Goal: Task Accomplishment & Management: Manage account settings

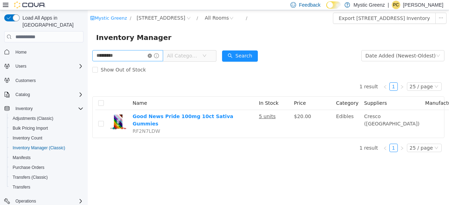
click at [152, 56] on icon "icon: close-circle" at bounding box center [150, 56] width 4 height 4
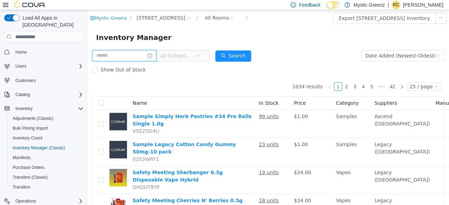
click at [140, 54] on input "text" at bounding box center [124, 55] width 64 height 11
type input "******"
click at [209, 50] on div "****** All Categories" at bounding box center [154, 56] width 124 height 14
click at [207, 57] on icon "icon: down" at bounding box center [205, 56] width 4 height 4
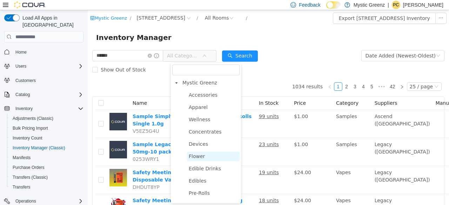
click at [201, 159] on span "Flower" at bounding box center [197, 157] width 16 height 6
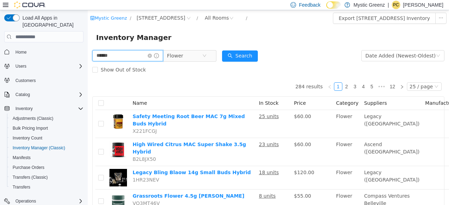
click at [127, 57] on input "******" at bounding box center [127, 55] width 71 height 11
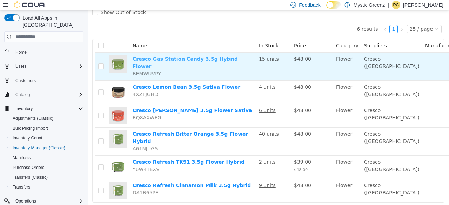
scroll to position [58, 0]
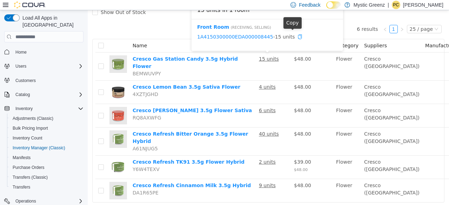
click at [298, 38] on icon "icon: copy" at bounding box center [300, 36] width 5 height 5
drag, startPoint x: 194, startPoint y: 37, endPoint x: 262, endPoint y: 37, distance: 68.5
click at [262, 37] on div "Front Room ( Receiving, Selling ) 1A4150300000EDA000008445 - 15 units" at bounding box center [268, 35] width 152 height 32
copy link "1A4150300000EDA000008445"
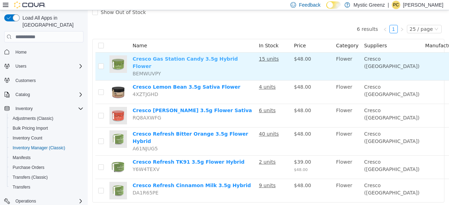
click at [197, 59] on link "Cresco Gas Station Candy 3.5g Hybrid Flower" at bounding box center [185, 62] width 105 height 13
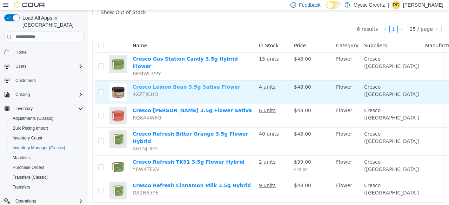
click at [195, 84] on link "Cresco Lemon Bean 3.5g Sativa Flower" at bounding box center [187, 87] width 108 height 6
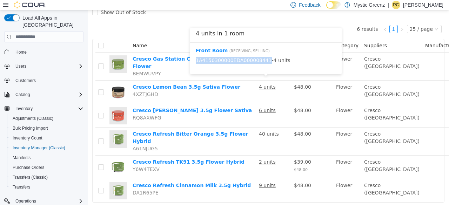
drag, startPoint x: 195, startPoint y: 60, endPoint x: 261, endPoint y: 65, distance: 66.6
click at [261, 65] on div "Front Room ( Receiving, Selling ) 1A4150300000EDA000008441 - 4 units" at bounding box center [266, 59] width 152 height 32
copy link "1A4150300000EDA000008441"
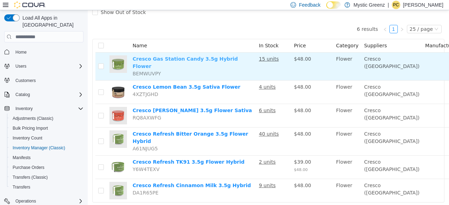
click at [207, 60] on link "Cresco Gas Station Candy 3.5g Hybrid Flower" at bounding box center [185, 62] width 105 height 13
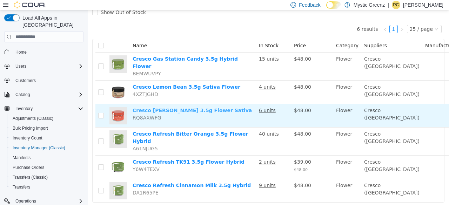
click at [190, 108] on link "Cresco [PERSON_NAME] 3.5g Flower Sativa" at bounding box center [192, 111] width 119 height 6
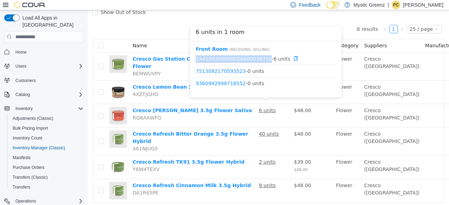
drag, startPoint x: 195, startPoint y: 58, endPoint x: 260, endPoint y: 58, distance: 65.6
click at [260, 58] on div "Front Room ( Receiving, Selling ) 1A4150300000EDA000039750 - 6 units 7513092170…" at bounding box center [266, 69] width 152 height 56
copy link "1A4150300000EDA000039750"
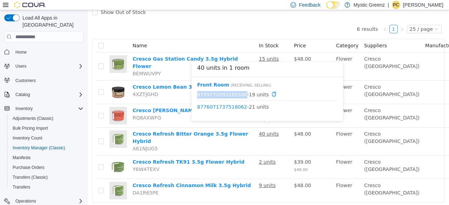
drag, startPoint x: 196, startPoint y: 93, endPoint x: 240, endPoint y: 96, distance: 44.3
click at [240, 96] on div "Front Room ( Receiving, Selling ) 8759770393285586 - 19 units 8776071737518062 …" at bounding box center [268, 99] width 152 height 44
copy link "8759770393285586"
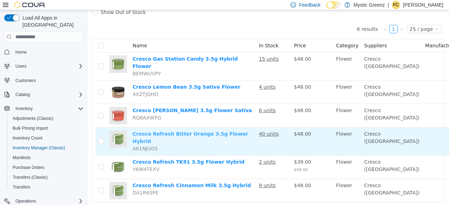
click at [219, 131] on link "Cresco Refresh Bitter Orange 3.5g Flower Hybrid" at bounding box center [191, 137] width 116 height 13
click at [199, 131] on link "Cresco Refresh Bitter Orange 3.5g Flower Hybrid" at bounding box center [191, 137] width 116 height 13
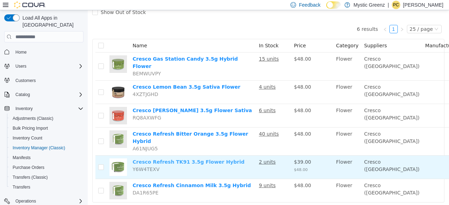
click at [183, 159] on link "Cresco Refresh TK91 3.5g Flower Hybrid" at bounding box center [189, 162] width 112 height 6
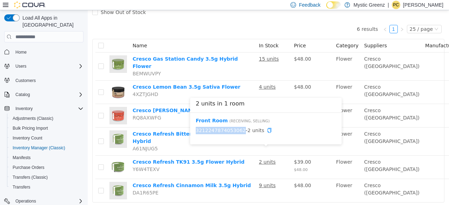
drag, startPoint x: 195, startPoint y: 128, endPoint x: 238, endPoint y: 133, distance: 42.7
click at [238, 133] on div "Front Room ( Receiving, Selling ) 3212247874053062 - 2 units" at bounding box center [266, 129] width 152 height 32
copy link "3212247874053062"
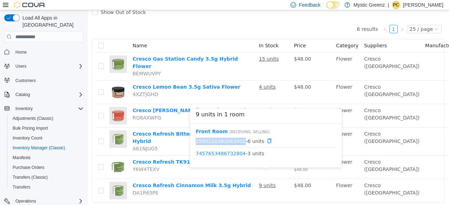
drag, startPoint x: 194, startPoint y: 140, endPoint x: 237, endPoint y: 143, distance: 43.3
click at [237, 143] on div "Front Room ( Receiving, Selling ) 2595210363063002 - 6 units 7457653486732804 -…" at bounding box center [266, 146] width 152 height 44
copy link "2595210363063002"
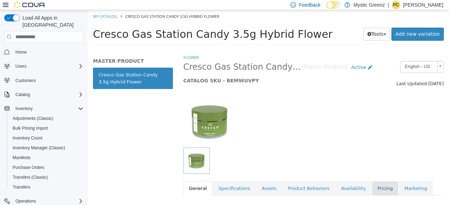
click at [372, 185] on link "Pricing" at bounding box center [385, 188] width 27 height 15
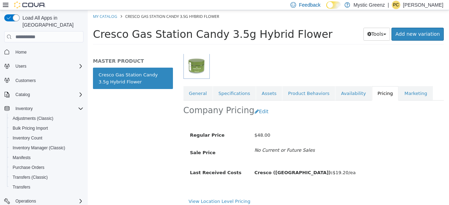
scroll to position [100, 0]
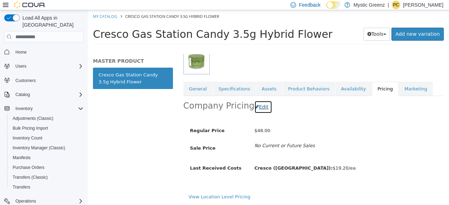
click at [257, 110] on button "Edit" at bounding box center [264, 107] width 18 height 13
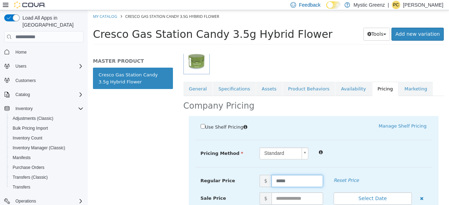
click at [276, 181] on input "*****" at bounding box center [298, 181] width 52 height 12
type input "**"
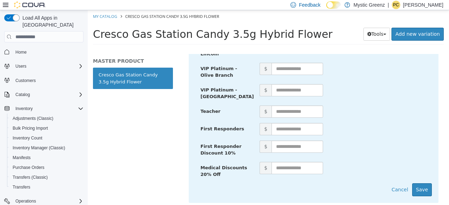
scroll to position [469, 0]
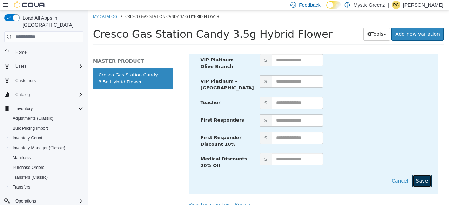
click at [422, 175] on button "Save" at bounding box center [422, 181] width 20 height 13
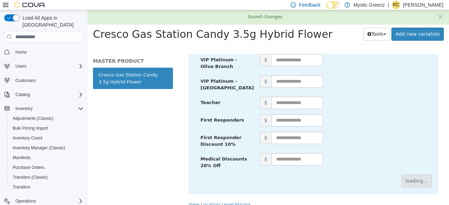
scroll to position [100, 0]
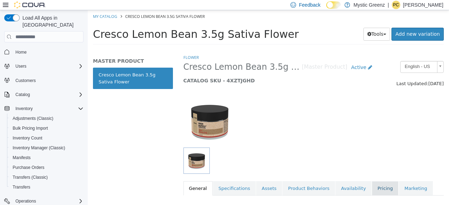
click at [372, 185] on link "Pricing" at bounding box center [385, 188] width 27 height 15
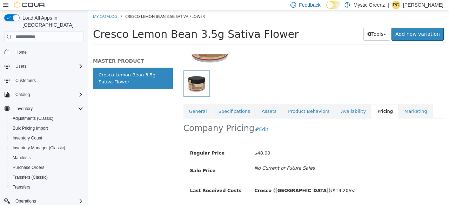
scroll to position [100, 0]
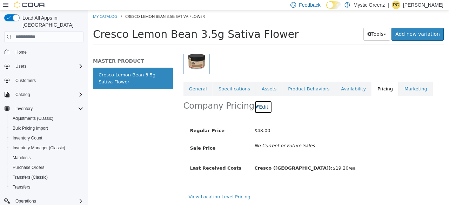
click at [258, 108] on button "Edit" at bounding box center [264, 107] width 18 height 13
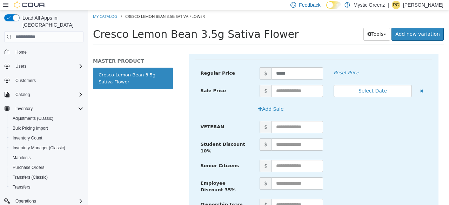
scroll to position [208, 0]
click at [285, 93] on input "text" at bounding box center [298, 91] width 52 height 12
type input "**"
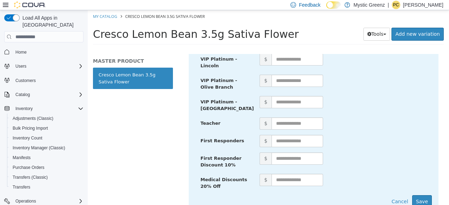
scroll to position [469, 0]
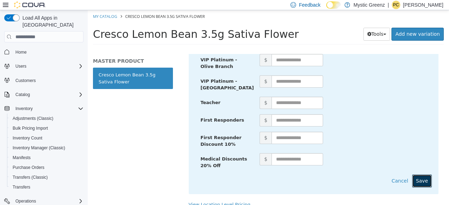
click at [425, 175] on button "Save" at bounding box center [422, 181] width 20 height 13
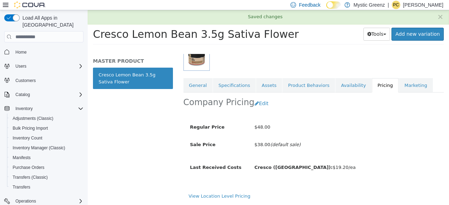
scroll to position [103, 0]
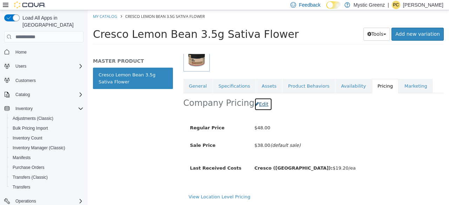
click at [258, 103] on button "Edit" at bounding box center [264, 104] width 18 height 13
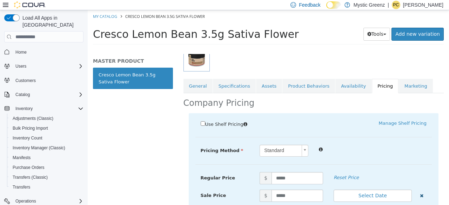
click at [420, 194] on icon "button" at bounding box center [422, 196] width 4 height 5
click at [302, 179] on input "*****" at bounding box center [298, 178] width 52 height 12
click at [283, 179] on input "*****" at bounding box center [298, 178] width 52 height 12
type input "**"
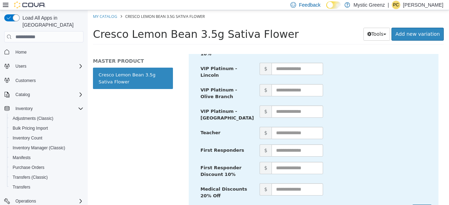
scroll to position [450, 0]
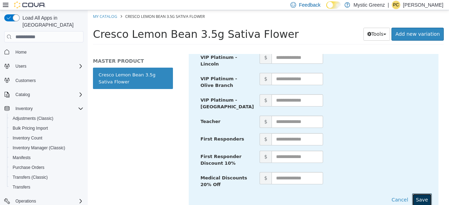
click at [424, 194] on button "Save" at bounding box center [422, 200] width 20 height 13
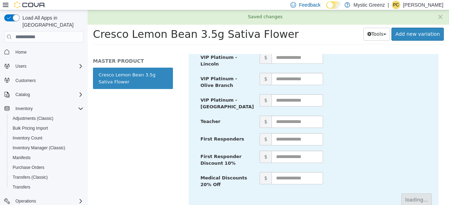
scroll to position [100, 0]
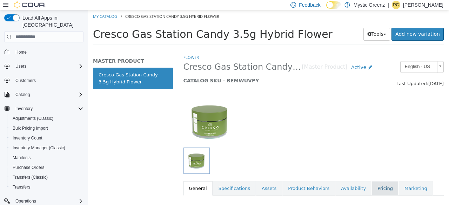
click at [372, 187] on link "Pricing" at bounding box center [385, 188] width 27 height 15
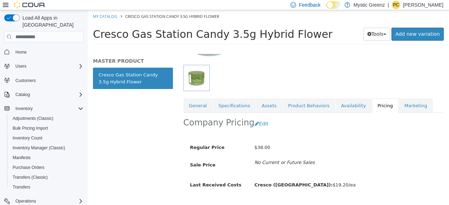
scroll to position [100, 0]
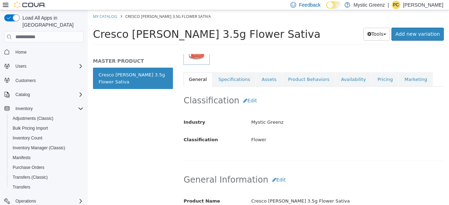
scroll to position [109, 0]
click at [372, 81] on link "Pricing" at bounding box center [385, 80] width 27 height 15
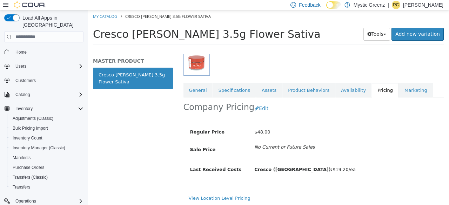
scroll to position [99, 0]
click at [259, 111] on button "Edit" at bounding box center [264, 108] width 18 height 13
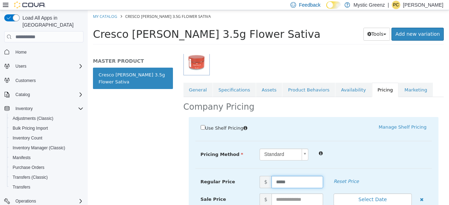
click at [281, 184] on input "*****" at bounding box center [298, 182] width 52 height 12
type input "**"
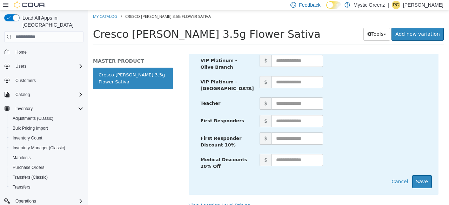
scroll to position [469, 0]
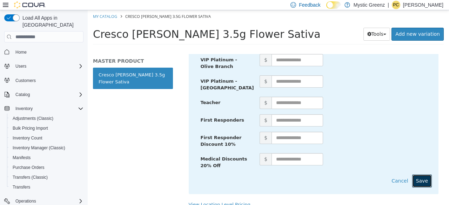
click at [417, 175] on button "Save" at bounding box center [422, 181] width 20 height 13
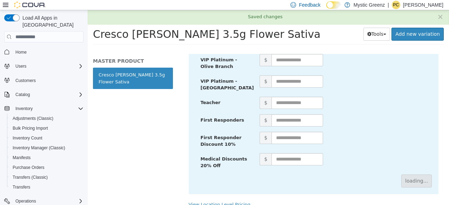
scroll to position [100, 0]
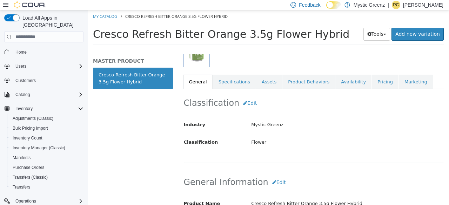
scroll to position [107, 0]
click at [372, 83] on link "Pricing" at bounding box center [385, 81] width 27 height 15
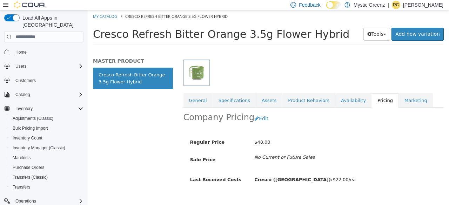
scroll to position [105, 0]
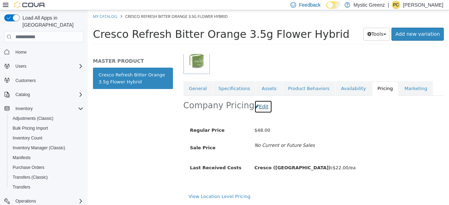
click at [261, 101] on button "Edit" at bounding box center [264, 106] width 18 height 13
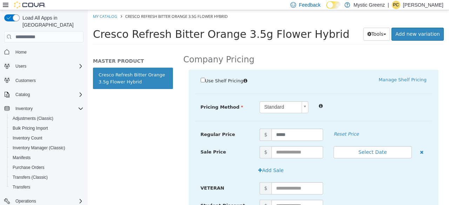
scroll to position [146, 0]
click at [277, 136] on input "*****" at bounding box center [298, 134] width 52 height 12
type input "**"
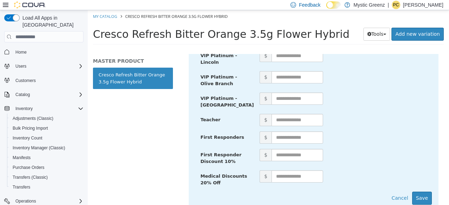
scroll to position [475, 7]
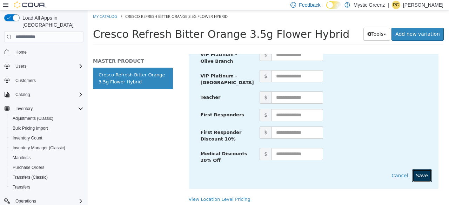
click at [416, 170] on button "Save" at bounding box center [422, 176] width 20 height 13
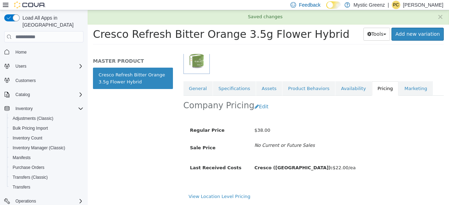
scroll to position [105, 7]
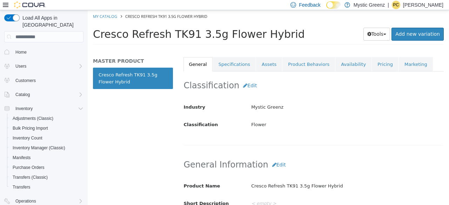
scroll to position [122, 2]
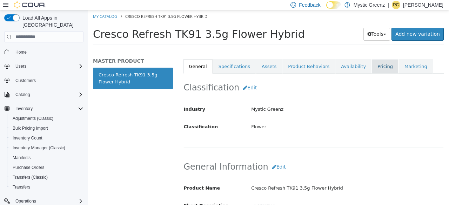
click at [372, 65] on link "Pricing" at bounding box center [385, 66] width 27 height 15
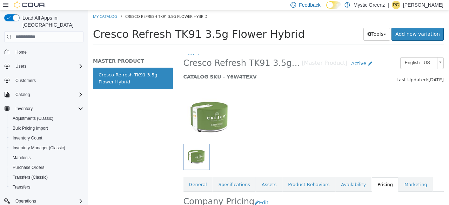
scroll to position [108, 2]
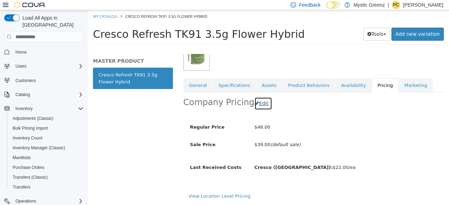
click at [255, 101] on button "Edit" at bounding box center [264, 103] width 18 height 13
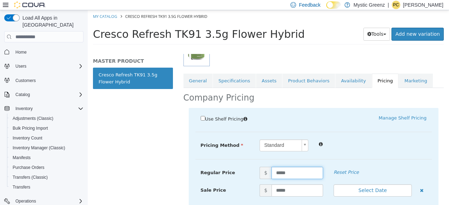
click at [276, 172] on input "*****" at bounding box center [298, 173] width 52 height 12
type input "**"
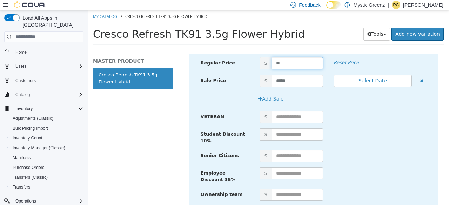
scroll to position [218, 2]
click at [420, 79] on icon "button" at bounding box center [422, 80] width 4 height 5
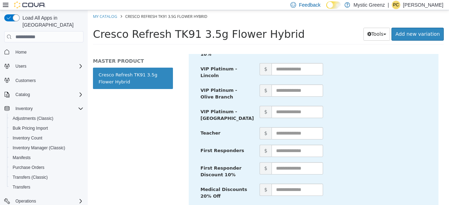
scroll to position [475, 2]
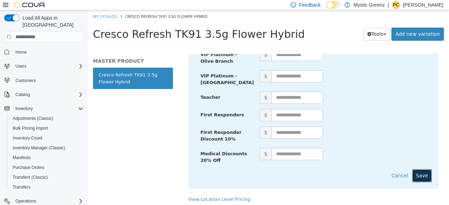
click at [423, 170] on button "Save" at bounding box center [422, 176] width 20 height 13
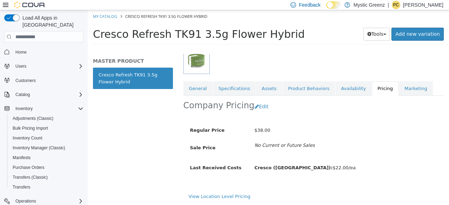
scroll to position [105, 2]
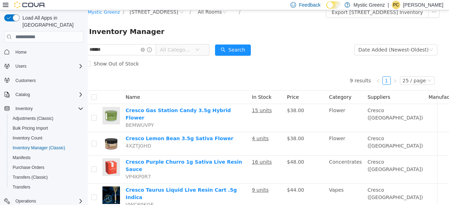
scroll to position [6, 7]
click at [188, 48] on span "All Categories" at bounding box center [176, 50] width 32 height 7
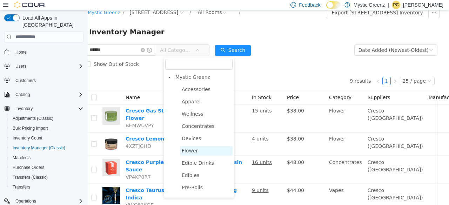
click at [202, 152] on span "Flower" at bounding box center [206, 150] width 53 height 9
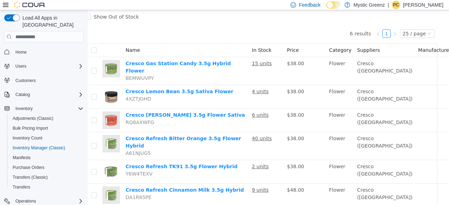
scroll to position [70, 7]
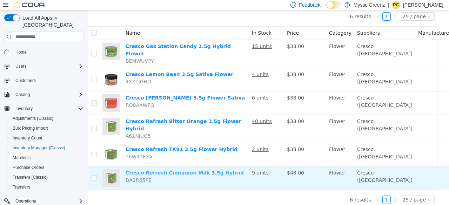
click at [215, 170] on link "Cresco Refresh Cinnamon Milk 3.5g Hybrid" at bounding box center [185, 173] width 118 height 6
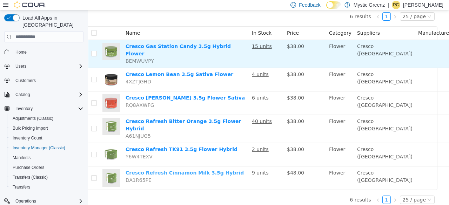
scroll to position [0, 7]
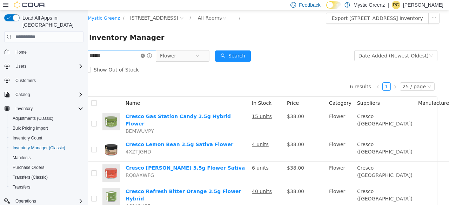
click at [145, 54] on icon "icon: close-circle" at bounding box center [143, 56] width 4 height 4
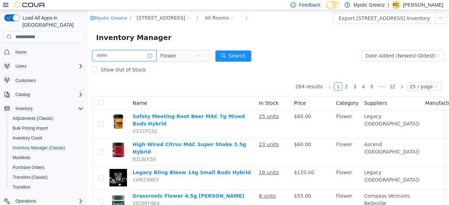
click at [128, 55] on input "text" at bounding box center [124, 55] width 64 height 11
type input "**********"
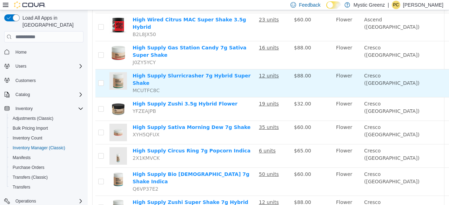
scroll to position [97, 0]
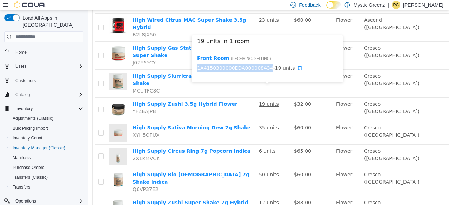
drag, startPoint x: 196, startPoint y: 67, endPoint x: 261, endPoint y: 66, distance: 65.3
click at [261, 66] on div "Front Room ( Receiving, Selling ) 1A4150300000EDA000008434 - 19 units" at bounding box center [268, 67] width 152 height 32
copy link "1A4150300000EDA000008434"
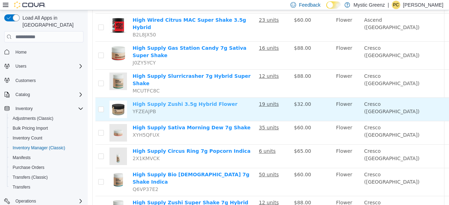
click at [196, 101] on link "High Supply Zushi 3.5g Hybrid Flower" at bounding box center [185, 104] width 105 height 6
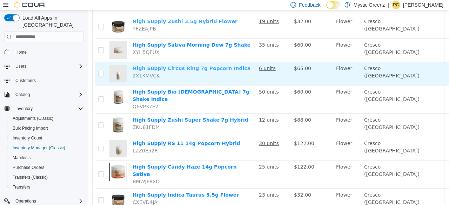
scroll to position [187, 0]
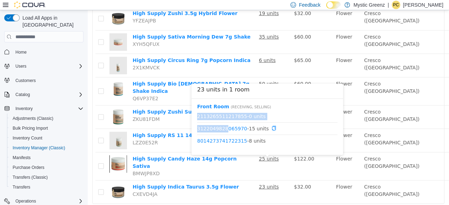
drag, startPoint x: 195, startPoint y: 126, endPoint x: 222, endPoint y: 133, distance: 27.5
click at [222, 133] on div "Front Room ( Receiving, Selling ) 2113265511217855 - 0 units 3122049828065970 -…" at bounding box center [268, 127] width 152 height 56
click at [195, 137] on div "Front Room ( Receiving, Selling ) 2113265511217855 - 0 units 3122049828065970 -…" at bounding box center [268, 127] width 152 height 56
drag, startPoint x: 195, startPoint y: 128, endPoint x: 213, endPoint y: 130, distance: 18.0
click at [213, 130] on div "Front Room ( Receiving, Selling ) 2113265511217855 - 0 units 3122049828065970 -…" at bounding box center [268, 127] width 152 height 56
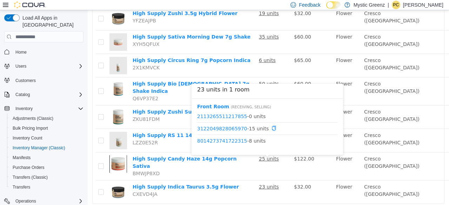
click at [194, 134] on div "Front Room ( Receiving, Selling ) 2113265511217855 - 0 units 3122049828065970 -…" at bounding box center [268, 127] width 152 height 56
drag, startPoint x: 197, startPoint y: 130, endPoint x: 210, endPoint y: 133, distance: 13.6
click at [210, 133] on div "Front Room ( Receiving, Selling ) 2113265511217855 - 0 units 3122049828065970 -…" at bounding box center [268, 127] width 152 height 56
click at [309, 150] on div "Front Room ( Receiving, Selling ) 2113265511217855 - 0 units 3122049828065970 -…" at bounding box center [268, 127] width 152 height 56
drag, startPoint x: 240, startPoint y: 130, endPoint x: 197, endPoint y: 131, distance: 43.2
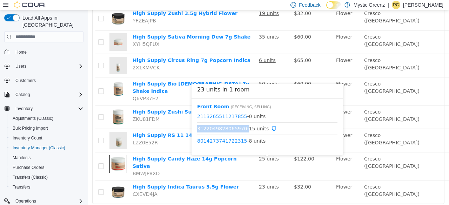
click at [197, 131] on span "3122049828065970 - 15 units" at bounding box center [267, 128] width 140 height 7
copy span "3122049828065970"
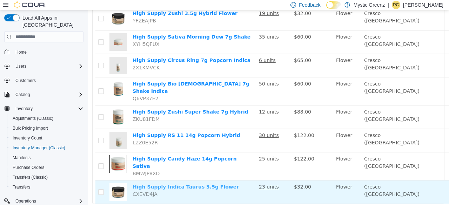
click at [192, 184] on link "High Supply Indica Taurus 3.5g Flower" at bounding box center [186, 187] width 106 height 6
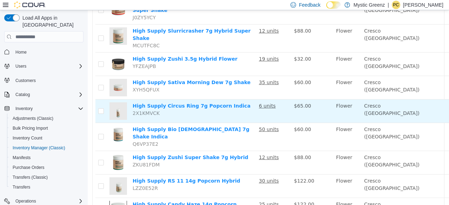
scroll to position [142, 0]
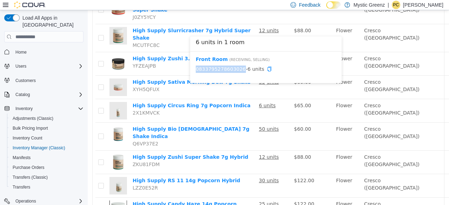
drag, startPoint x: 192, startPoint y: 68, endPoint x: 237, endPoint y: 71, distance: 45.4
click at [237, 71] on div "Front Room ( Receiving, Selling ) 0833795278603026 - 6 units" at bounding box center [266, 68] width 152 height 32
copy link "0833795278603026"
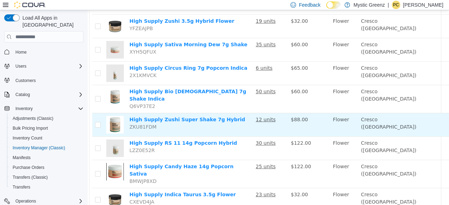
scroll to position [187, 3]
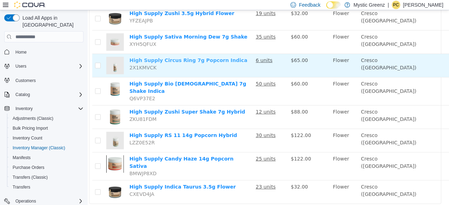
click at [213, 58] on link "High Supply Circus Ring 7g Popcorn Indica" at bounding box center [189, 61] width 118 height 6
click at [200, 58] on link "High Supply Circus Ring 7g Popcorn Indica" at bounding box center [189, 61] width 118 height 6
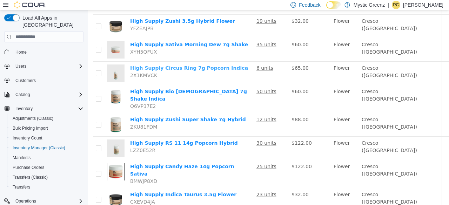
scroll to position [187, 2]
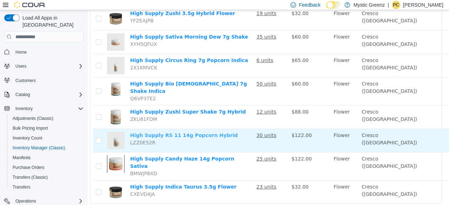
click at [196, 133] on link "High Supply RS 11 14g Popcorn Hybrid" at bounding box center [184, 136] width 108 height 6
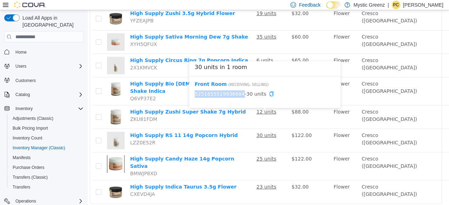
drag, startPoint x: 191, startPoint y: 93, endPoint x: 236, endPoint y: 94, distance: 44.9
click at [236, 94] on div "Front Room ( Receiving, Selling ) 5251655519936684 - 30 units" at bounding box center [265, 93] width 152 height 32
copy link "5251655519936684"
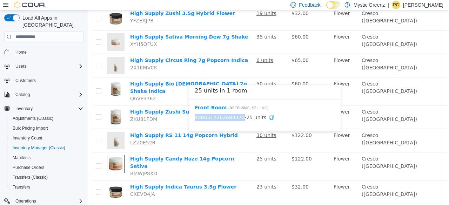
drag, startPoint x: 192, startPoint y: 116, endPoint x: 236, endPoint y: 120, distance: 44.8
click at [236, 120] on div "Front Room ( Receiving, Selling ) 4586517262683370 - 25 units" at bounding box center [265, 116] width 152 height 32
copy link "4586517262683370"
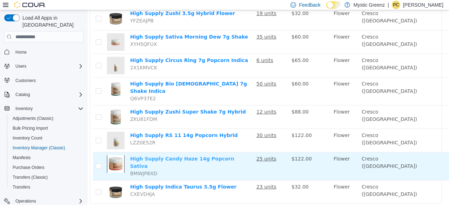
click at [193, 156] on link "High Supply Candy Haze 14g Popcorn Sativa" at bounding box center [182, 162] width 104 height 13
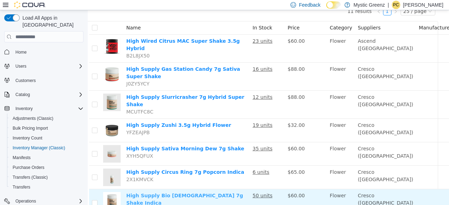
scroll to position [72, 6]
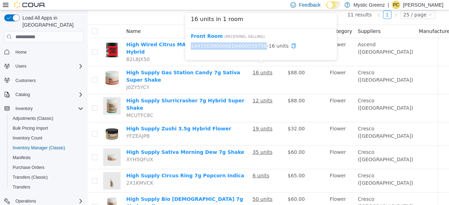
drag, startPoint x: 190, startPoint y: 46, endPoint x: 256, endPoint y: 48, distance: 65.7
click at [256, 48] on div "Front Room ( Receiving, Selling ) 1A4150300000EDA000039758 - 16 units" at bounding box center [261, 44] width 152 height 32
copy link "1A4150300000EDA000039758"
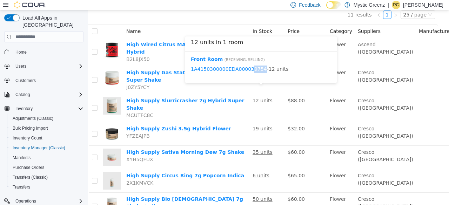
drag, startPoint x: 189, startPoint y: 68, endPoint x: 255, endPoint y: 74, distance: 66.2
click at [255, 74] on div "Front Room ( Receiving, Selling ) 1A4150300000EDA000039754 - 12 units" at bounding box center [261, 68] width 152 height 32
click at [245, 77] on div "Front Room ( Receiving, Selling ) 1A4150300000EDA000039754 - 12 units" at bounding box center [261, 68] width 152 height 32
drag, startPoint x: 190, startPoint y: 68, endPoint x: 255, endPoint y: 71, distance: 64.7
click at [255, 71] on div "Front Room ( Receiving, Selling ) 1A4150300000EDA000039754 - 12 units" at bounding box center [261, 68] width 152 height 32
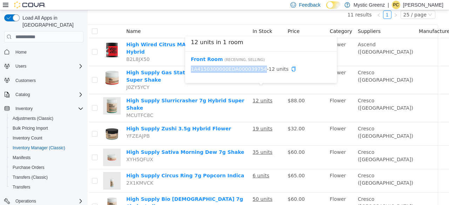
copy link "1A4150300000EDA000039754"
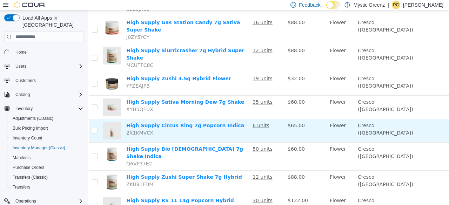
scroll to position [126, 6]
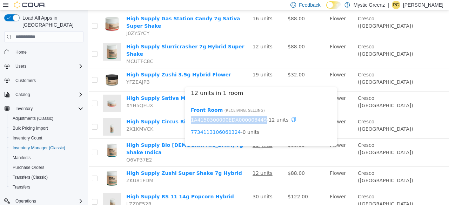
drag, startPoint x: 187, startPoint y: 119, endPoint x: 256, endPoint y: 122, distance: 68.2
click at [256, 122] on div "Front Room ( Receiving, Selling ) 1A4150300000EDA000008449 - 12 units 773411310…" at bounding box center [261, 125] width 152 height 44
copy link "1A4150300000EDA000008449"
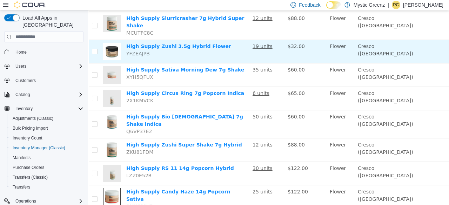
scroll to position [155, 6]
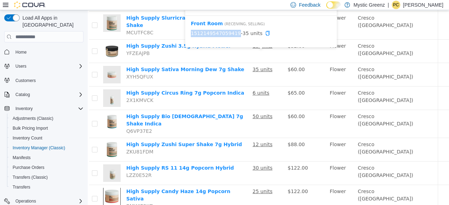
drag, startPoint x: 190, startPoint y: 33, endPoint x: 232, endPoint y: 35, distance: 42.6
click at [232, 35] on div "Front Room ( Receiving, Selling ) 1512149547059419 - 35 units" at bounding box center [261, 32] width 152 height 32
copy link "1512149547059419"
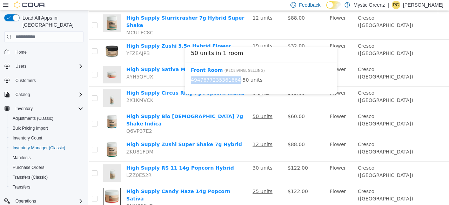
drag, startPoint x: 189, startPoint y: 78, endPoint x: 232, endPoint y: 83, distance: 44.2
click at [232, 83] on div "Front Room ( Receiving, Selling ) 4947677235361664 - 50 units" at bounding box center [261, 78] width 152 height 32
copy link "4947677235361664"
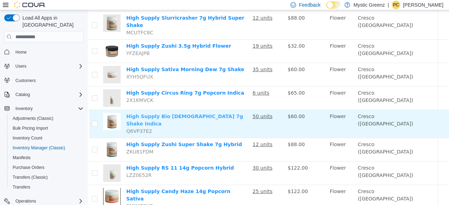
click at [203, 114] on link "High Supply Bio Jesus 7g Shake Indica" at bounding box center [184, 120] width 117 height 13
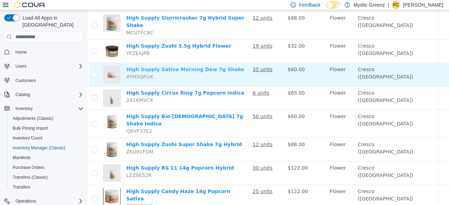
click at [181, 67] on link "High Supply Sativa Morning Dew 7g Shake" at bounding box center [185, 70] width 118 height 6
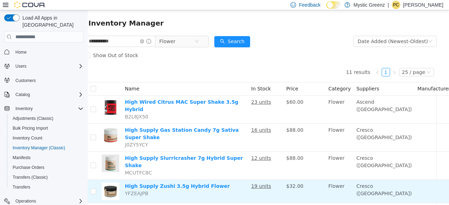
scroll to position [0, 8]
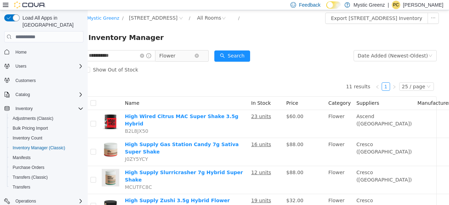
click at [190, 57] on span "Flower" at bounding box center [176, 56] width 35 height 11
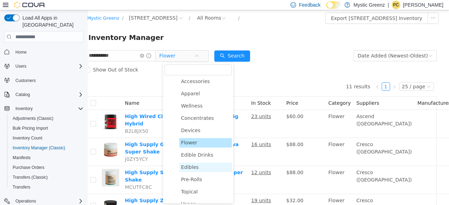
scroll to position [11, 0]
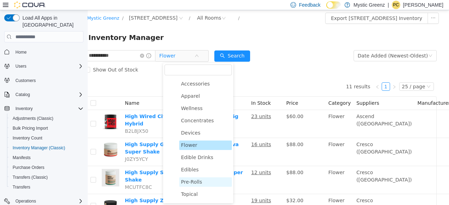
click at [198, 180] on span "Pre-Rolls" at bounding box center [191, 182] width 21 height 6
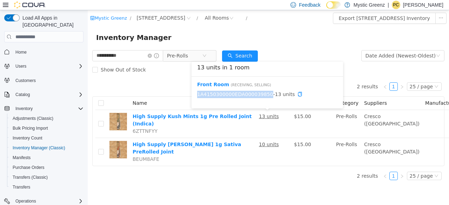
drag, startPoint x: 195, startPoint y: 93, endPoint x: 262, endPoint y: 95, distance: 67.4
click at [262, 95] on div "Front Room ( Receiving, Selling ) 1A4150300000EDA000039850 - 13 units" at bounding box center [268, 93] width 152 height 32
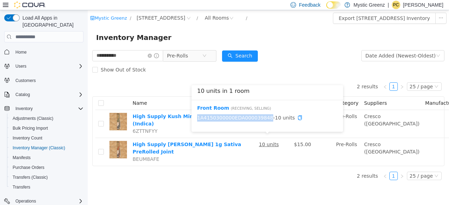
drag, startPoint x: 194, startPoint y: 115, endPoint x: 262, endPoint y: 120, distance: 67.2
click at [262, 120] on div "Front Room ( Receiving, Selling ) 1A4150300000EDA000039848 - 10 units" at bounding box center [268, 116] width 152 height 32
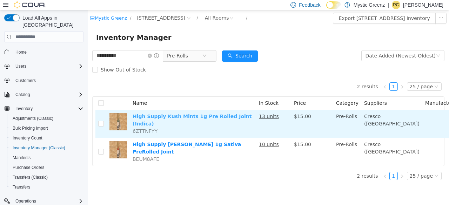
click at [236, 114] on link "High Supply Kush Mints 1g Pre Rolled Joint (Indica)" at bounding box center [192, 120] width 119 height 13
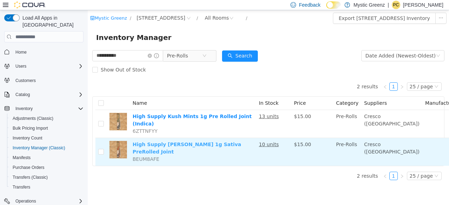
click at [205, 142] on link "High Supply Rollins 1g Sativa PreRolled Joint" at bounding box center [187, 148] width 109 height 13
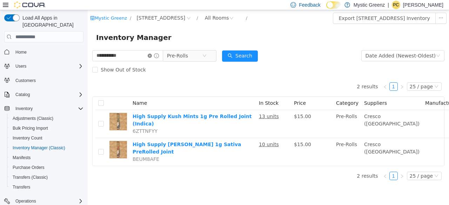
click at [152, 57] on icon "icon: close-circle" at bounding box center [150, 56] width 4 height 4
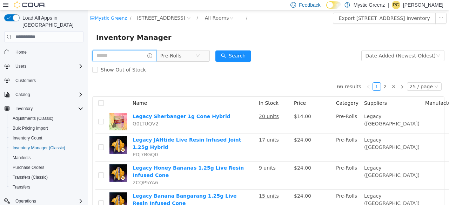
click at [138, 61] on input "text" at bounding box center [124, 55] width 64 height 11
type input "*********"
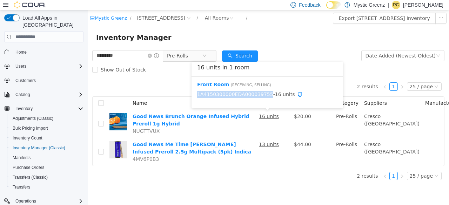
drag, startPoint x: 196, startPoint y: 93, endPoint x: 262, endPoint y: 95, distance: 66.7
click at [262, 95] on div "Front Room ( Receiving, Selling ) 1A4150300000EDA000039755 - 16 units" at bounding box center [268, 93] width 152 height 32
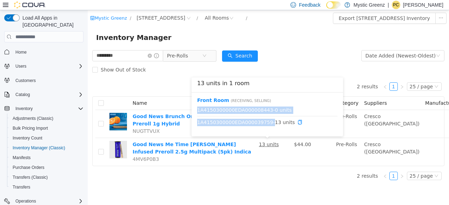
drag, startPoint x: 195, startPoint y: 122, endPoint x: 263, endPoint y: 124, distance: 68.1
click at [263, 124] on div "Front Room ( Receiving, Selling ) 1A4150300000EDA000008443 - 0 units 1A41503000…" at bounding box center [268, 115] width 152 height 44
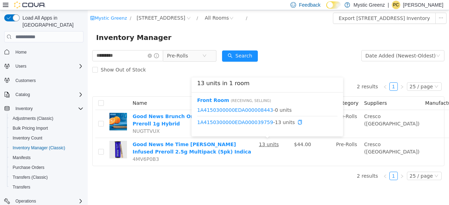
click at [258, 130] on div "Front Room ( Receiving, Selling ) 1A4150300000EDA000008443 - 0 units 1A41503000…" at bounding box center [268, 115] width 152 height 44
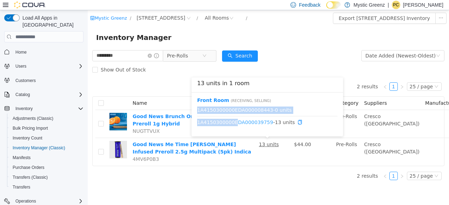
drag, startPoint x: 197, startPoint y: 124, endPoint x: 232, endPoint y: 122, distance: 34.8
click at [232, 122] on div "Front Room ( Receiving, Selling ) 1A4150300000EDA000008443 - 0 units 1A41503000…" at bounding box center [268, 115] width 152 height 44
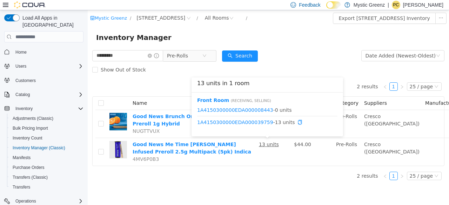
click at [221, 133] on div "Front Room ( Receiving, Selling ) 1A4150300000EDA000008443 - 0 units 1A41503000…" at bounding box center [268, 115] width 152 height 44
drag, startPoint x: 197, startPoint y: 122, endPoint x: 206, endPoint y: 123, distance: 9.2
click at [206, 123] on div "Front Room ( Receiving, Selling ) 1A4150300000EDA000008443 - 0 units 1A41503000…" at bounding box center [268, 115] width 152 height 44
click at [202, 131] on div "Front Room ( Receiving, Selling ) 1A4150300000EDA000008443 - 0 units 1A41503000…" at bounding box center [268, 115] width 152 height 44
drag, startPoint x: 263, startPoint y: 121, endPoint x: 198, endPoint y: 124, distance: 65.0
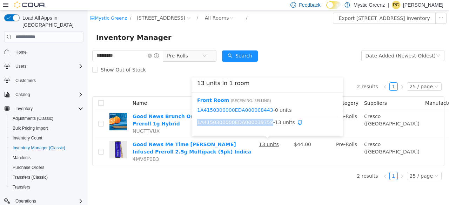
click at [198, 124] on span "1A4150300000EDA000039759 - 13 units" at bounding box center [267, 122] width 140 height 7
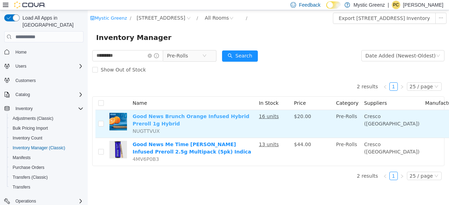
click at [157, 119] on link "Good News Brunch Orange Infused Hybrid Preroll 1g Hybrid" at bounding box center [191, 120] width 117 height 13
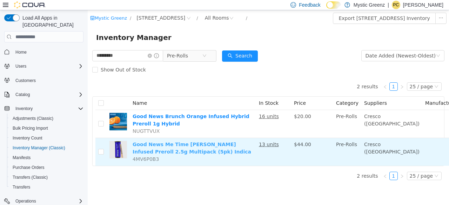
click at [158, 151] on link "Good News Me Time Berry Infused Preroll 2.5g Multipack (5pk) Indica" at bounding box center [192, 148] width 119 height 13
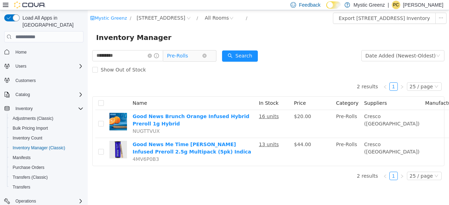
click at [186, 58] on span "Pre-Rolls" at bounding box center [177, 56] width 21 height 11
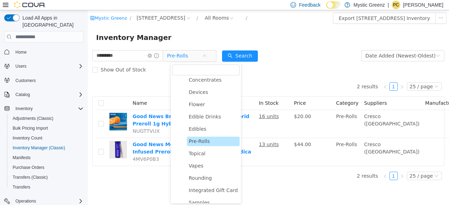
scroll to position [53, 0]
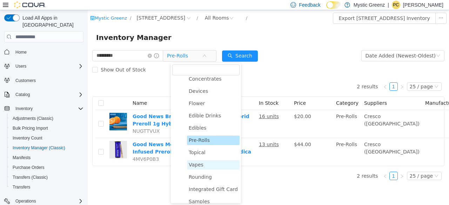
click at [196, 166] on span "Vapes" at bounding box center [196, 165] width 15 height 6
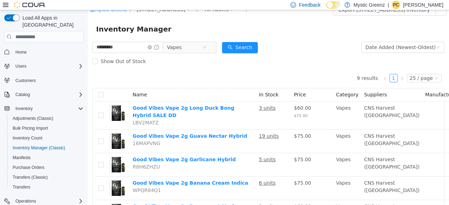
scroll to position [0, 0]
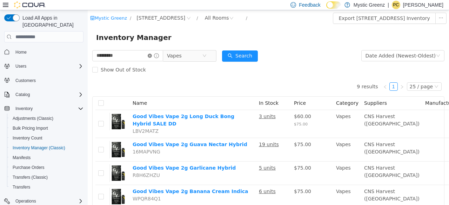
click at [152, 57] on icon "icon: close-circle" at bounding box center [150, 56] width 4 height 4
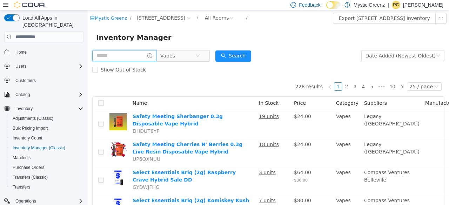
click at [139, 54] on input "text" at bounding box center [124, 55] width 64 height 11
type input "******"
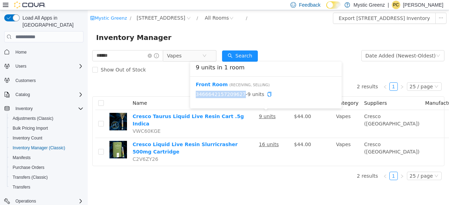
drag, startPoint x: 194, startPoint y: 94, endPoint x: 238, endPoint y: 97, distance: 43.6
click at [238, 97] on div "Front Room ( Receiving, Selling ) 3466642157209627 - 9 units" at bounding box center [266, 93] width 152 height 32
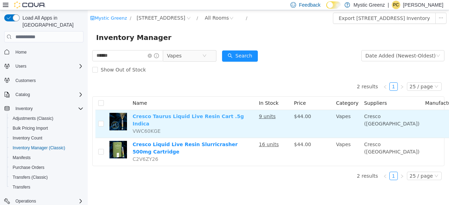
click at [212, 119] on link "Cresco Taurus Liquid Live Resin Cart .5g Indica" at bounding box center [188, 120] width 111 height 13
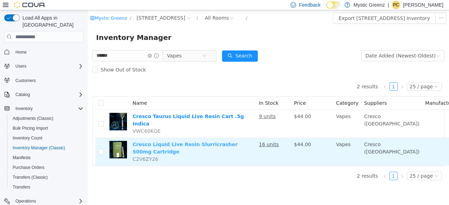
click at [150, 144] on link "Cresco Liquid Live Resin Slurricrasher 500mg Cartridge" at bounding box center [185, 148] width 105 height 13
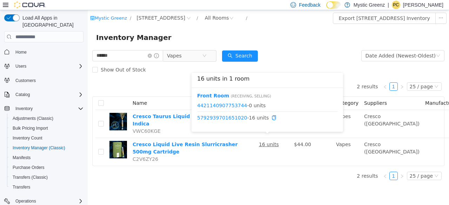
drag, startPoint x: 197, startPoint y: 117, endPoint x: 244, endPoint y: 125, distance: 47.6
click at [244, 125] on div "Front Room ( Receiving, Selling ) 4421140907753744 - 0 units 5792939701651020 -…" at bounding box center [268, 110] width 152 height 44
drag, startPoint x: 197, startPoint y: 118, endPoint x: 221, endPoint y: 126, distance: 25.9
click at [221, 126] on div "Front Room ( Receiving, Selling ) 4421140907753744 - 0 units 5792939701651020 -…" at bounding box center [268, 110] width 152 height 44
click at [222, 126] on div "Front Room ( Receiving, Selling ) 4421140907753744 - 0 units 5792939701651020 -…" at bounding box center [268, 110] width 152 height 44
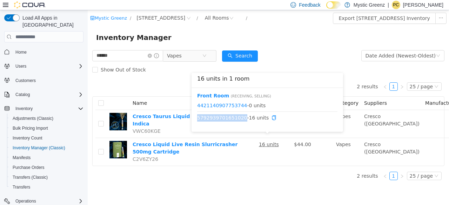
drag, startPoint x: 240, startPoint y: 119, endPoint x: 198, endPoint y: 117, distance: 41.9
click at [198, 117] on span "5792939701651020 - 16 units" at bounding box center [267, 117] width 140 height 7
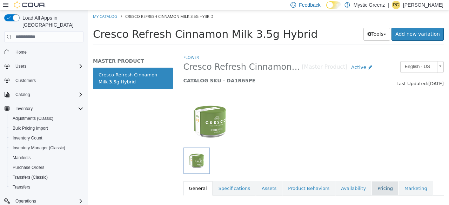
click at [372, 190] on link "Pricing" at bounding box center [385, 188] width 27 height 15
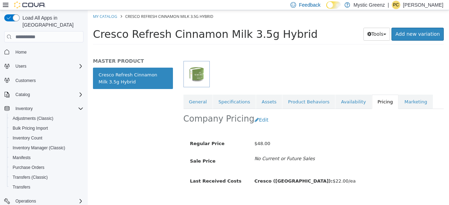
scroll to position [100, 0]
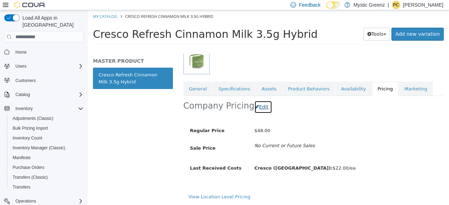
click at [257, 106] on button "Edit" at bounding box center [264, 107] width 18 height 13
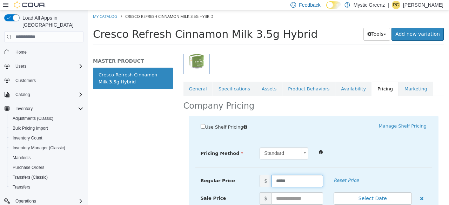
click at [282, 179] on input "*****" at bounding box center [298, 181] width 52 height 12
type input "**"
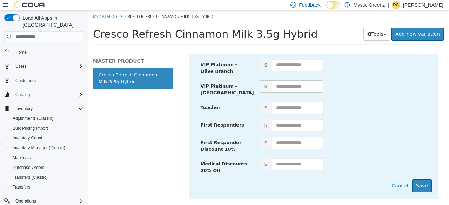
scroll to position [466, 0]
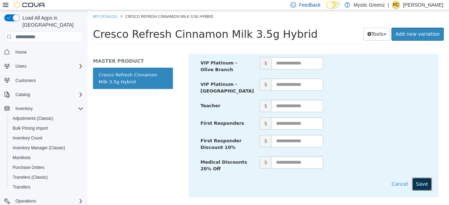
click at [416, 178] on button "Save" at bounding box center [422, 184] width 20 height 13
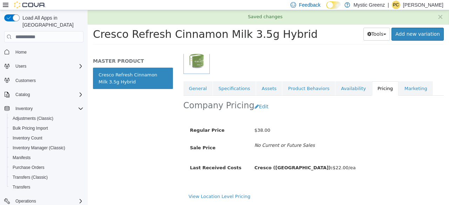
scroll to position [100, 0]
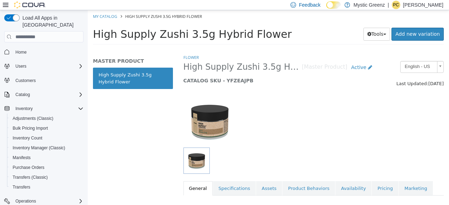
drag, startPoint x: 396, startPoint y: 97, endPoint x: 289, endPoint y: 87, distance: 107.1
click at [289, 87] on div "High Supply Zushi 3.5g Hybrid Flower [Master Product] Active CATALOG SKU - YFZE…" at bounding box center [279, 74] width 203 height 27
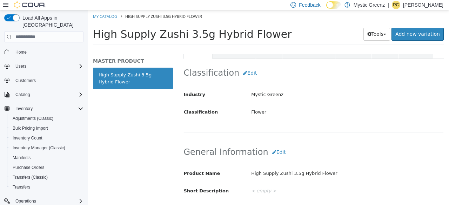
scroll to position [103, 0]
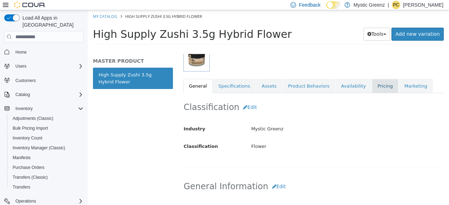
click at [372, 88] on link "Pricing" at bounding box center [385, 86] width 27 height 15
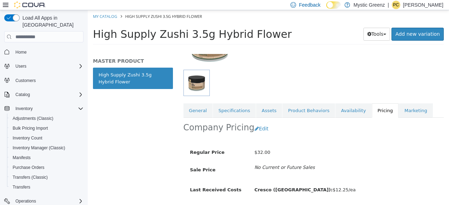
scroll to position [74, 0]
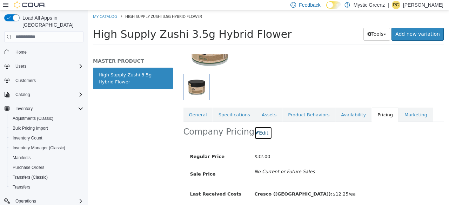
click at [259, 134] on button "Edit" at bounding box center [264, 133] width 18 height 13
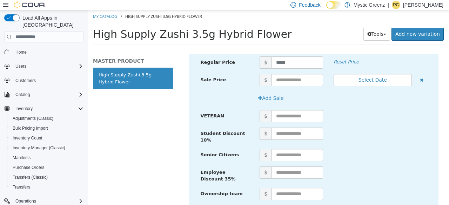
scroll to position [219, 0]
click at [276, 63] on input "*****" at bounding box center [298, 62] width 52 height 12
type input "**"
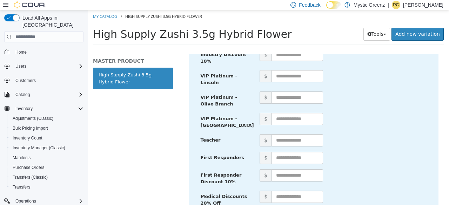
scroll to position [469, 0]
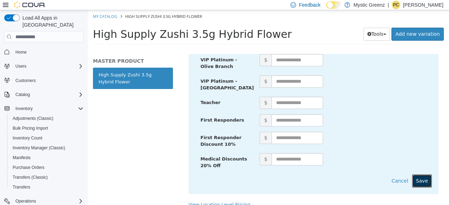
click at [414, 175] on button "Save" at bounding box center [422, 181] width 20 height 13
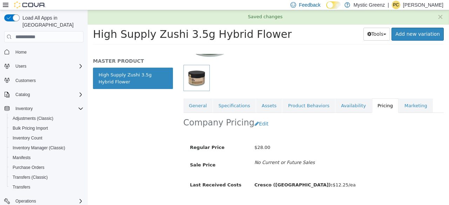
scroll to position [100, 0]
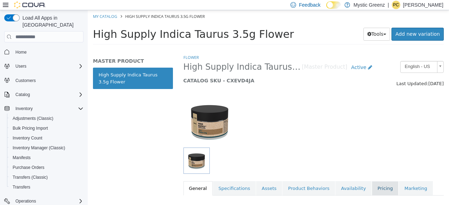
click at [372, 188] on link "Pricing" at bounding box center [385, 188] width 27 height 15
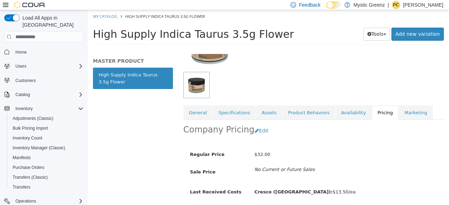
scroll to position [105, 0]
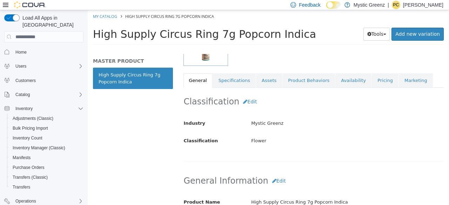
scroll to position [108, 0]
click at [372, 84] on link "Pricing" at bounding box center [385, 80] width 27 height 15
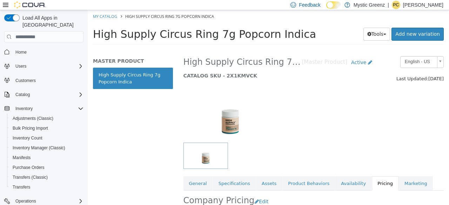
scroll to position [105, 0]
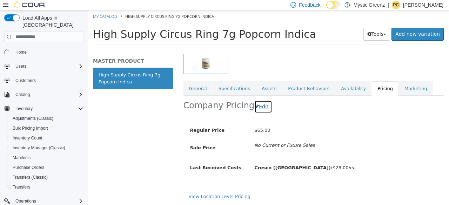
click at [256, 105] on button "Edit" at bounding box center [264, 106] width 18 height 13
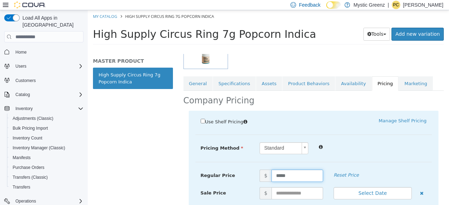
click at [275, 177] on input "*****" at bounding box center [298, 176] width 52 height 12
type input "**"
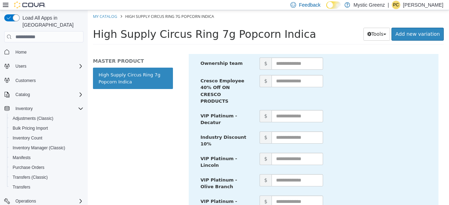
scroll to position [475, 0]
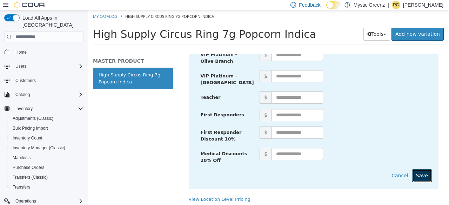
click at [418, 170] on button "Save" at bounding box center [422, 176] width 20 height 13
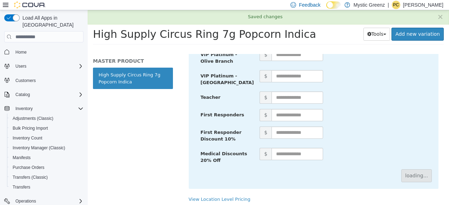
scroll to position [105, 0]
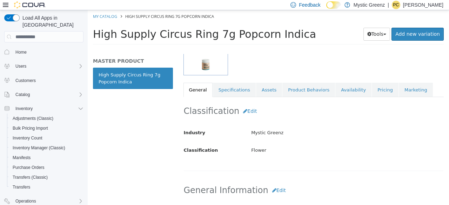
scroll to position [102, 0]
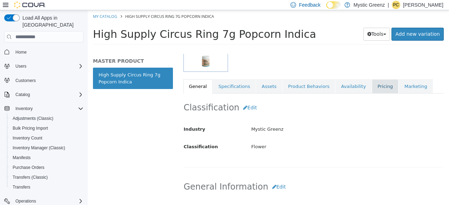
click at [372, 88] on link "Pricing" at bounding box center [385, 86] width 27 height 15
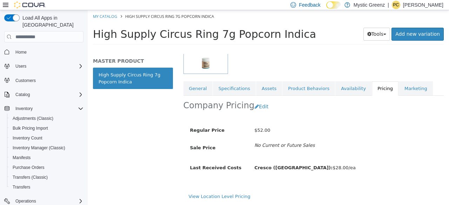
scroll to position [105, 0]
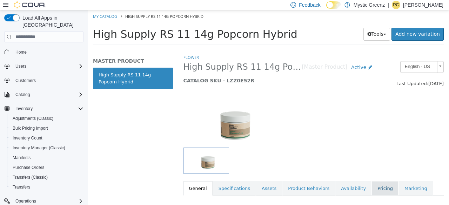
click at [374, 191] on link "Pricing" at bounding box center [385, 188] width 27 height 15
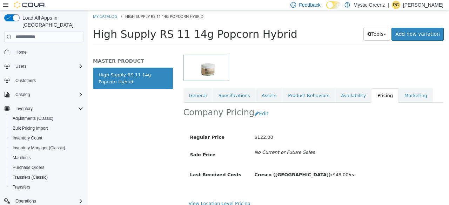
scroll to position [100, 0]
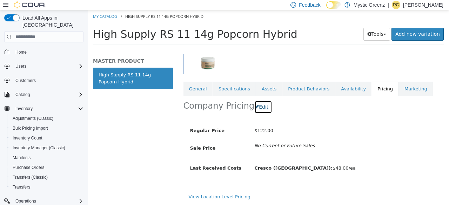
click at [263, 105] on button "Edit" at bounding box center [264, 107] width 18 height 13
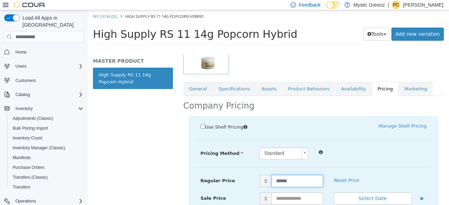
click at [282, 178] on input "******" at bounding box center [298, 181] width 52 height 12
type input "**"
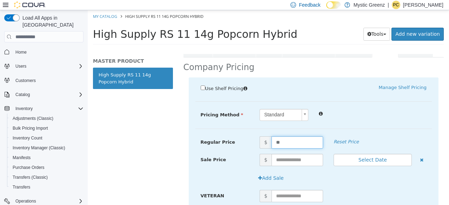
scroll to position [177, 0]
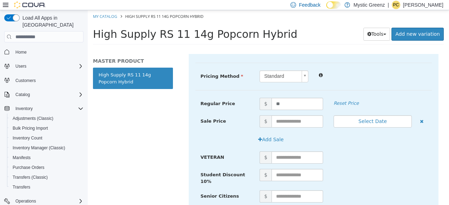
click at [364, 153] on div "$" at bounding box center [344, 158] width 178 height 12
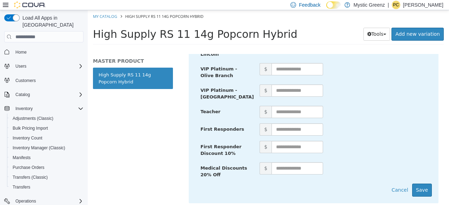
scroll to position [469, 0]
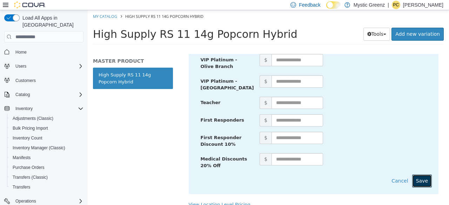
click at [418, 175] on button "Save" at bounding box center [422, 181] width 20 height 13
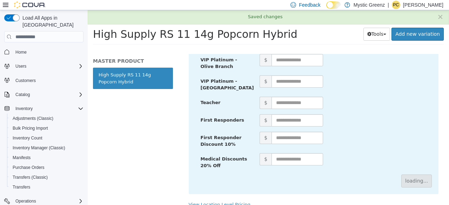
scroll to position [100, 0]
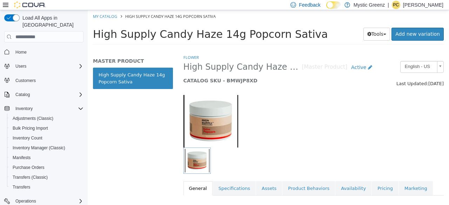
click at [364, 178] on div "Flower High Supply Candy Haze 14g Popcorn Sativa [Master Product] Active CATALO…" at bounding box center [314, 125] width 261 height 142
click at [372, 185] on link "Pricing" at bounding box center [385, 188] width 27 height 15
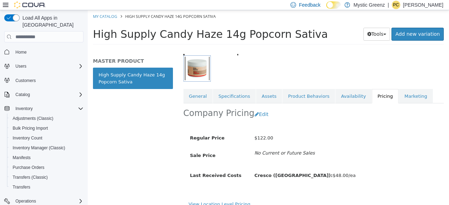
scroll to position [105, 4]
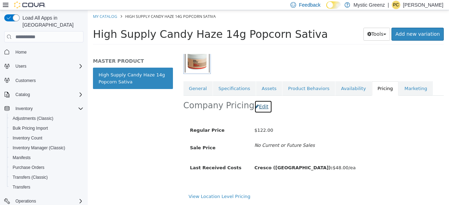
click at [255, 104] on icon "button" at bounding box center [257, 106] width 4 height 5
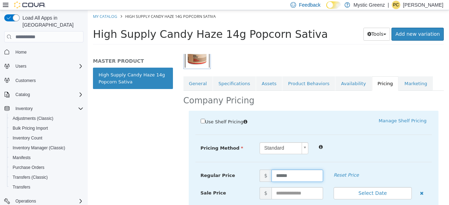
click at [274, 178] on input "******" at bounding box center [298, 176] width 52 height 12
type input "**"
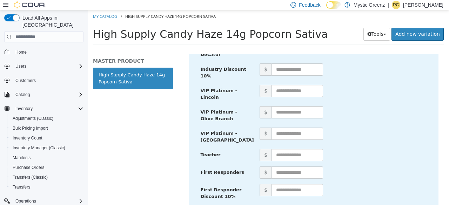
scroll to position [474, 4]
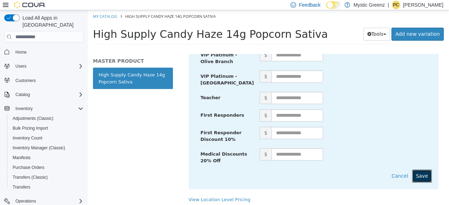
click at [416, 170] on button "Save" at bounding box center [422, 176] width 20 height 13
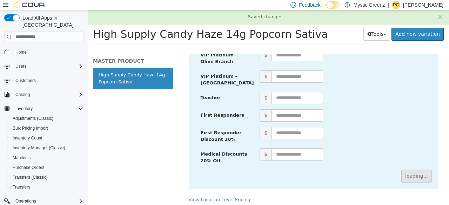
scroll to position [105, 4]
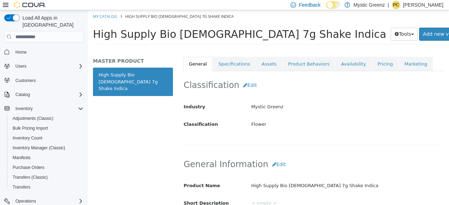
scroll to position [124, 0]
click at [372, 68] on link "Pricing" at bounding box center [385, 65] width 27 height 15
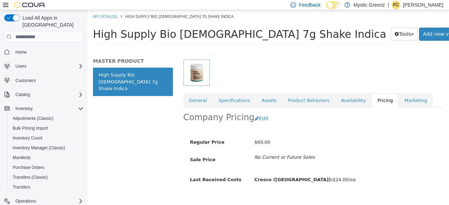
scroll to position [105, 0]
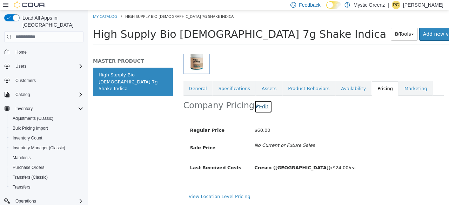
click at [255, 100] on button "Edit" at bounding box center [264, 106] width 18 height 13
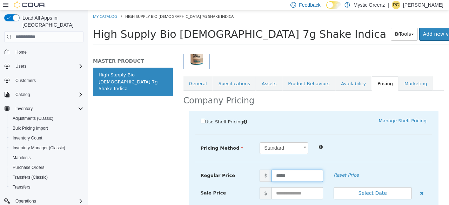
click at [276, 174] on input "*****" at bounding box center [298, 176] width 52 height 12
type input "**"
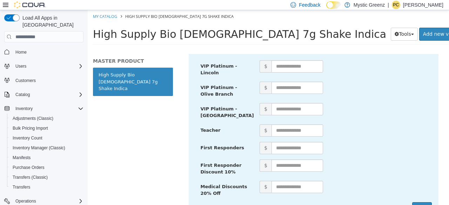
scroll to position [475, 1]
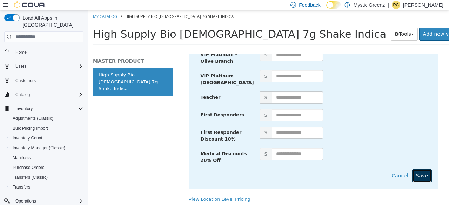
click at [423, 170] on button "Save" at bounding box center [422, 176] width 20 height 13
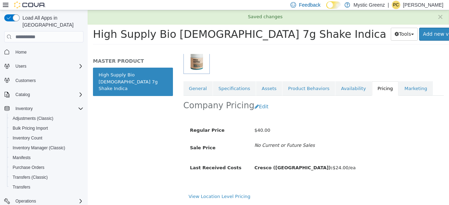
scroll to position [105, 1]
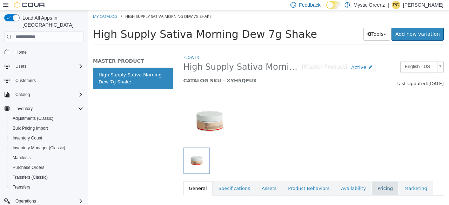
click at [372, 187] on link "Pricing" at bounding box center [385, 188] width 27 height 15
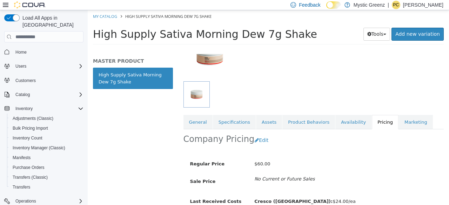
scroll to position [100, 0]
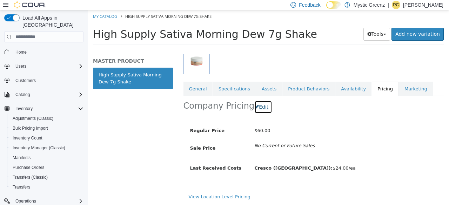
click at [257, 107] on button "Edit" at bounding box center [264, 107] width 18 height 13
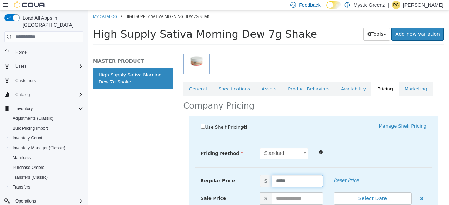
click at [280, 181] on input "*****" at bounding box center [298, 181] width 52 height 12
type input "**"
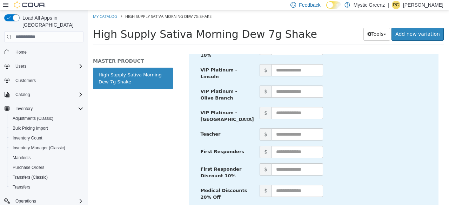
scroll to position [469, 0]
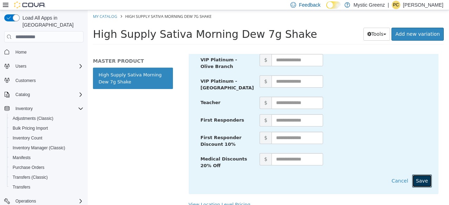
click at [416, 175] on button "Save" at bounding box center [422, 181] width 20 height 13
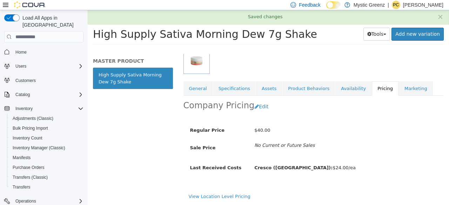
scroll to position [100, 0]
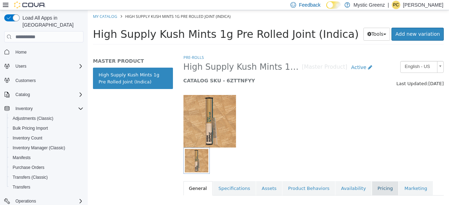
click at [372, 187] on link "Pricing" at bounding box center [385, 188] width 27 height 15
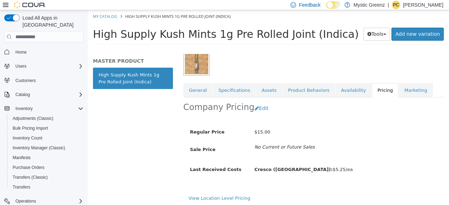
scroll to position [99, 0]
click at [259, 111] on button "Edit" at bounding box center [264, 108] width 18 height 13
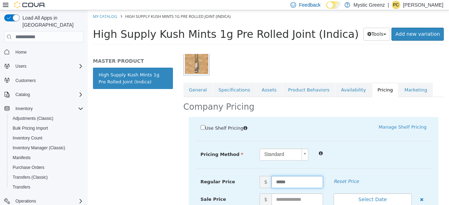
click at [278, 180] on input "*****" at bounding box center [298, 182] width 52 height 12
type input "**"
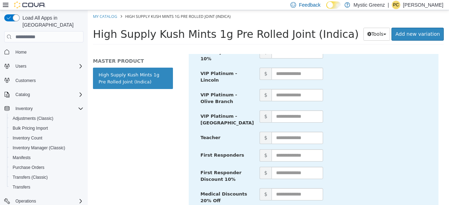
scroll to position [469, 0]
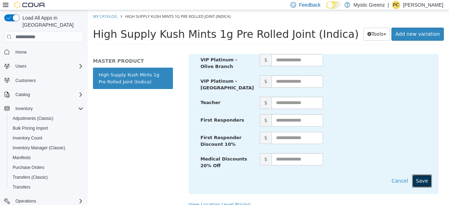
click at [421, 175] on button "Save" at bounding box center [422, 181] width 20 height 13
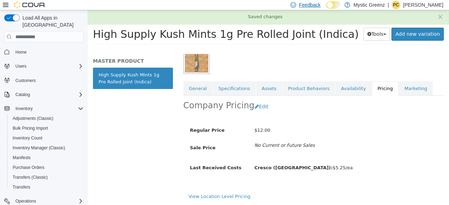
scroll to position [100, 0]
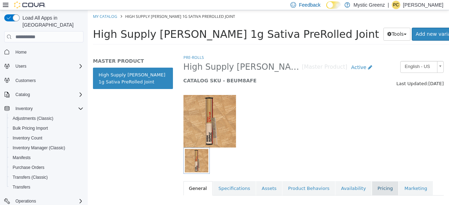
click at [372, 185] on link "Pricing" at bounding box center [385, 188] width 27 height 15
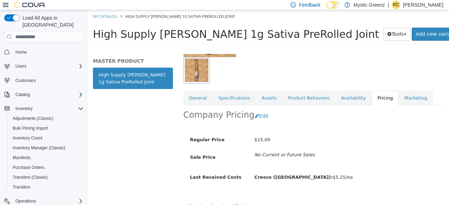
scroll to position [92, 0]
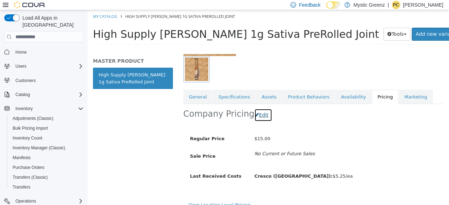
click at [261, 114] on button "Edit" at bounding box center [264, 115] width 18 height 13
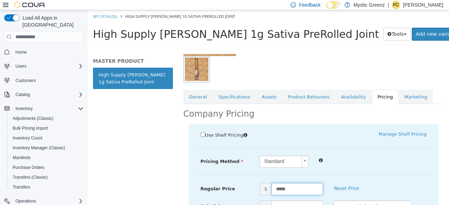
click at [282, 191] on input "*****" at bounding box center [298, 189] width 52 height 12
type input "**"
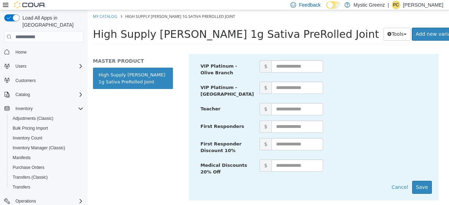
scroll to position [466, 0]
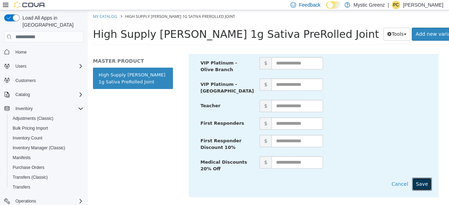
click at [416, 178] on button "Save" at bounding box center [422, 184] width 20 height 13
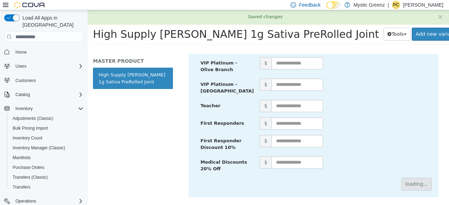
scroll to position [100, 0]
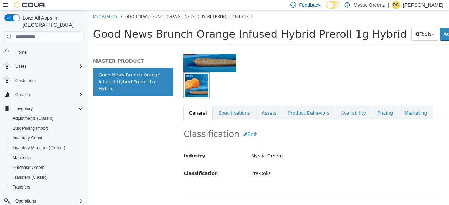
scroll to position [76, 0]
click at [372, 115] on link "Pricing" at bounding box center [385, 113] width 27 height 15
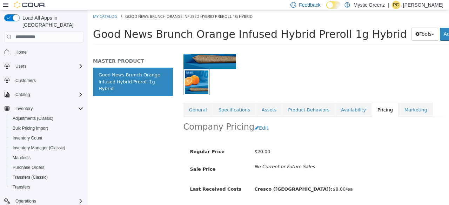
scroll to position [78, 0]
click at [256, 123] on button "Edit" at bounding box center [264, 128] width 18 height 13
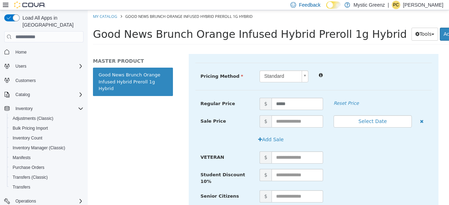
scroll to position [190, 0]
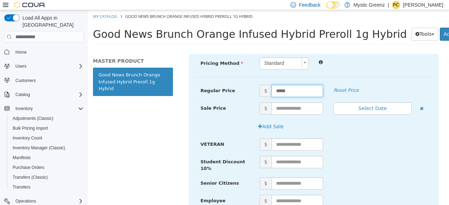
click at [276, 92] on input "*****" at bounding box center [298, 91] width 52 height 12
type input "**"
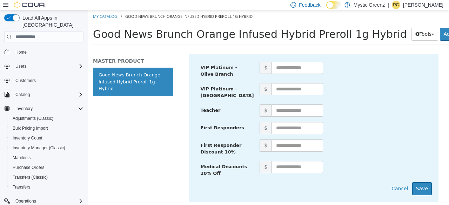
scroll to position [462, 0]
click at [420, 182] on button "Save" at bounding box center [422, 188] width 20 height 13
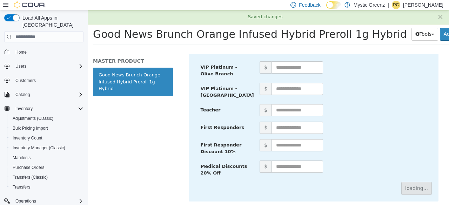
scroll to position [105, 0]
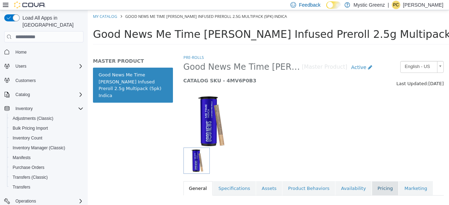
click at [372, 191] on link "Pricing" at bounding box center [385, 188] width 27 height 15
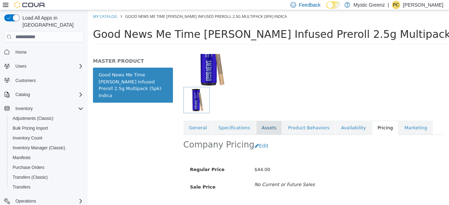
scroll to position [105, 0]
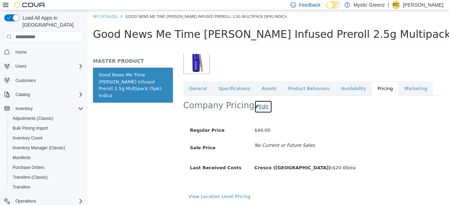
click at [258, 100] on button "Edit" at bounding box center [264, 106] width 18 height 13
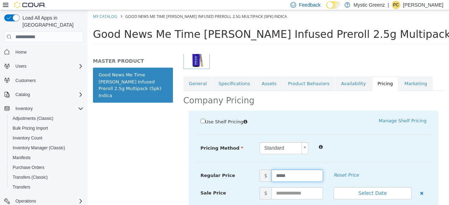
click at [279, 175] on input "*****" at bounding box center [298, 176] width 52 height 12
type input "**"
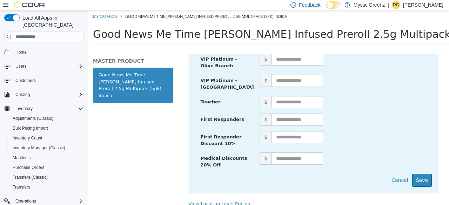
scroll to position [475, 0]
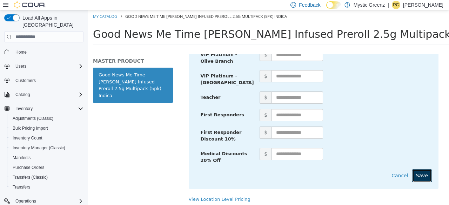
click at [423, 170] on button "Save" at bounding box center [422, 176] width 20 height 13
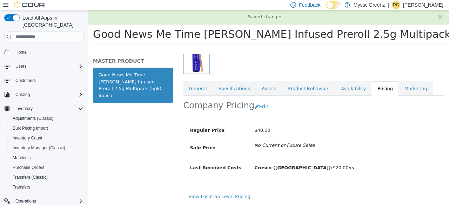
scroll to position [105, 0]
